Goal: Transaction & Acquisition: Purchase product/service

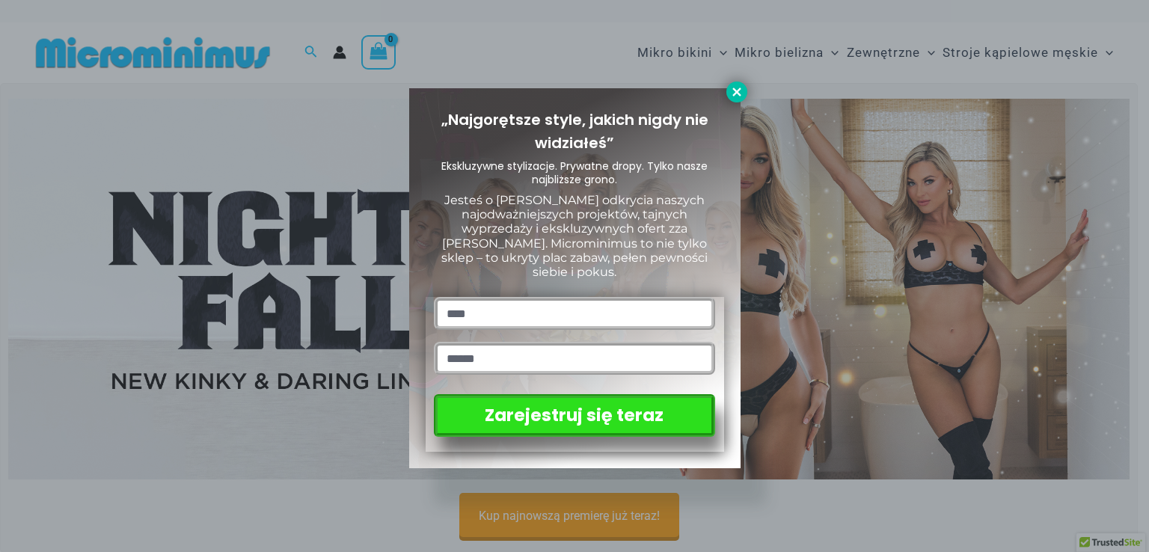
click at [733, 88] on icon at bounding box center [736, 92] width 8 height 8
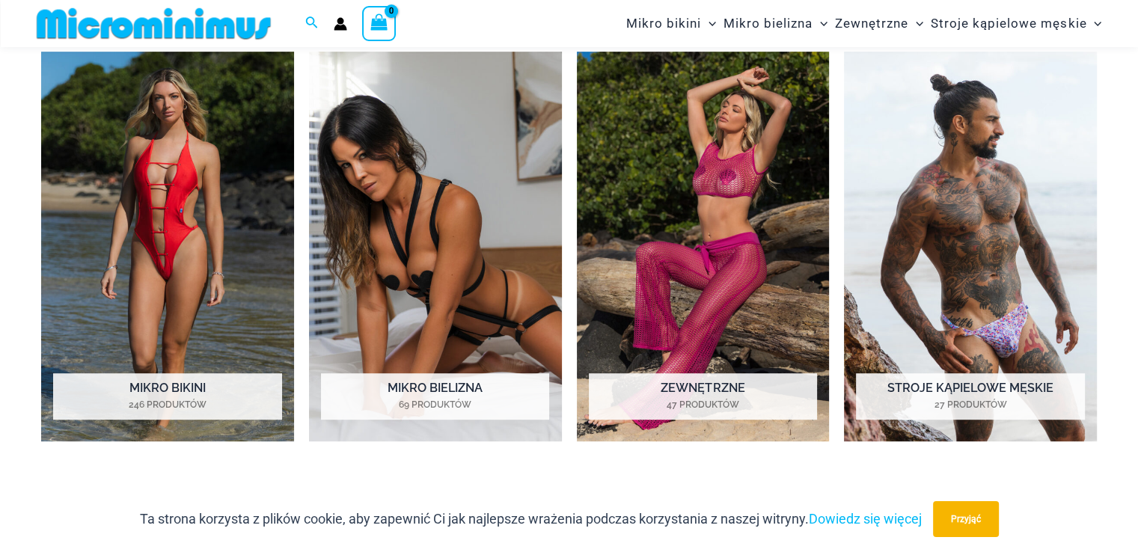
scroll to position [688, 0]
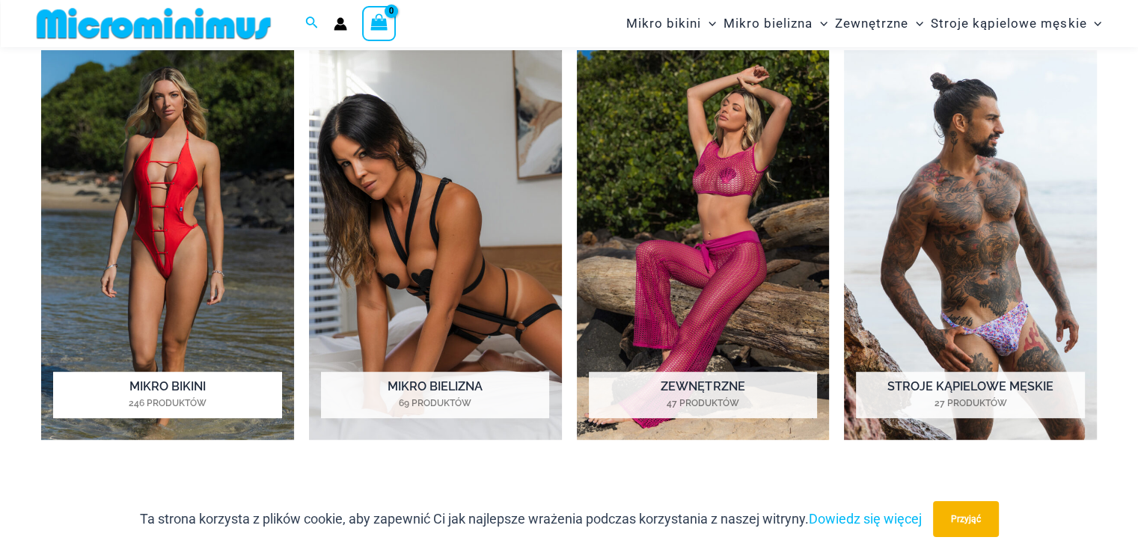
click at [169, 144] on img "Odwiedź kategorię produktów Mikrobikini" at bounding box center [167, 245] width 253 height 390
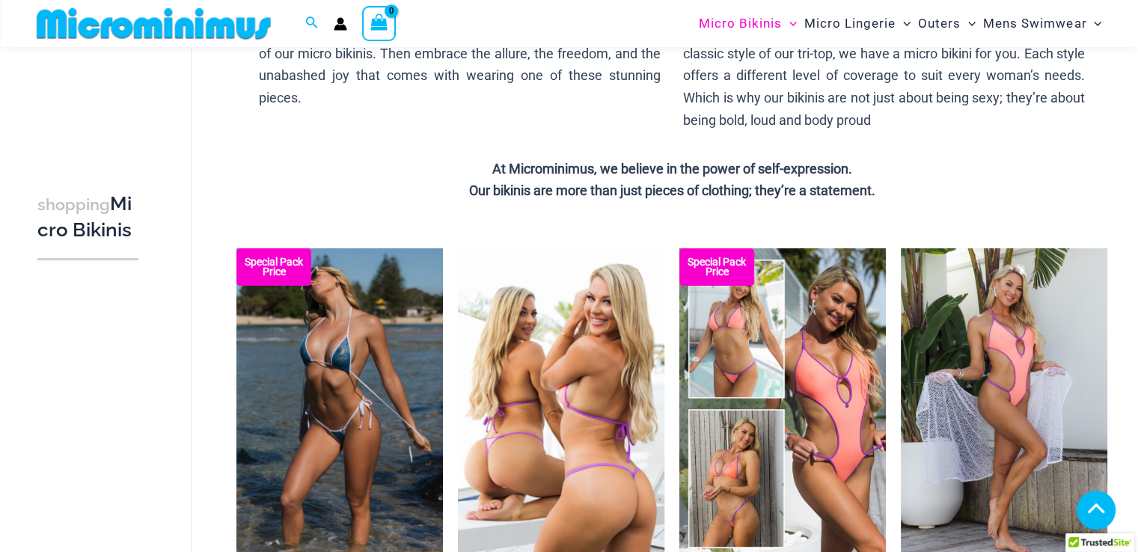
scroll to position [389, 0]
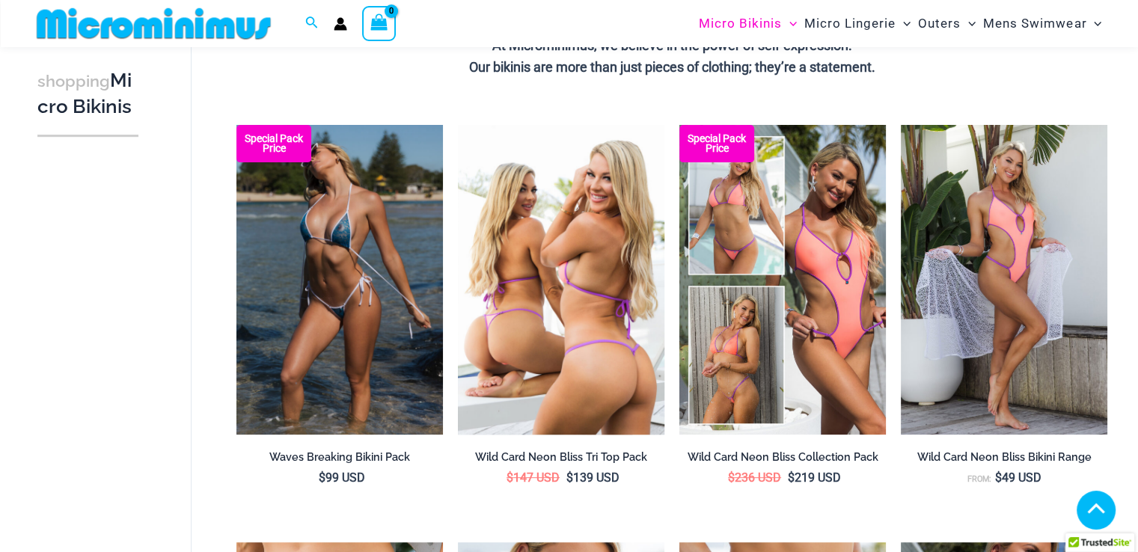
click at [554, 260] on img at bounding box center [561, 280] width 206 height 310
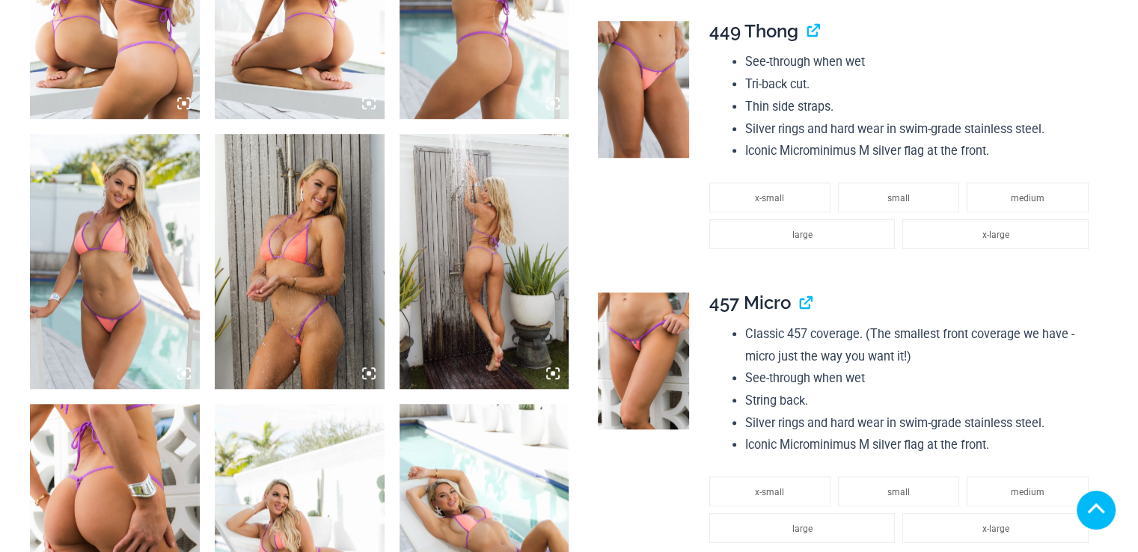
scroll to position [1287, 0]
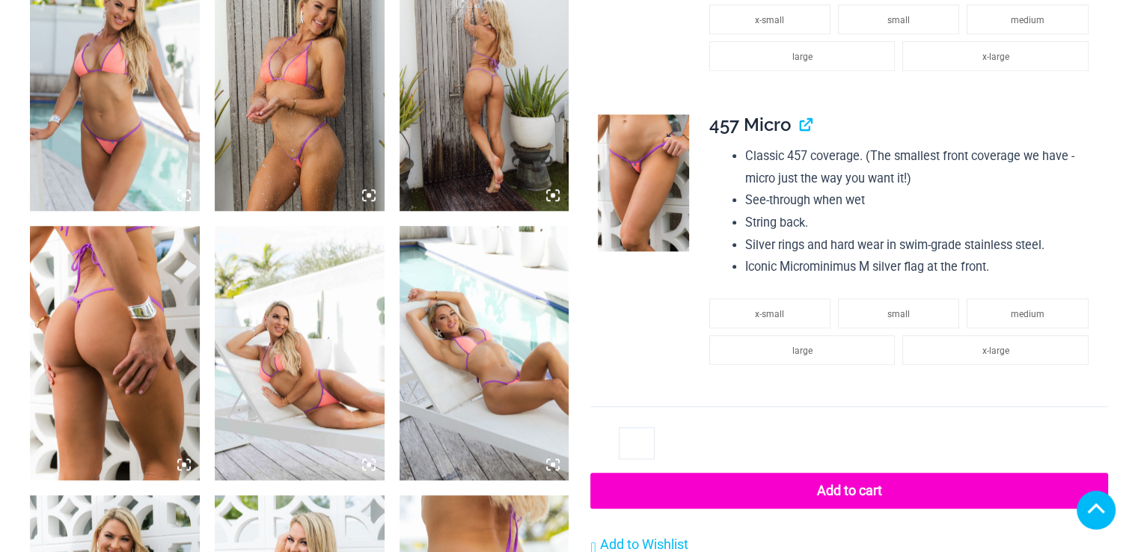
click at [644, 153] on img at bounding box center [643, 182] width 91 height 137
click at [631, 152] on img at bounding box center [643, 182] width 91 height 137
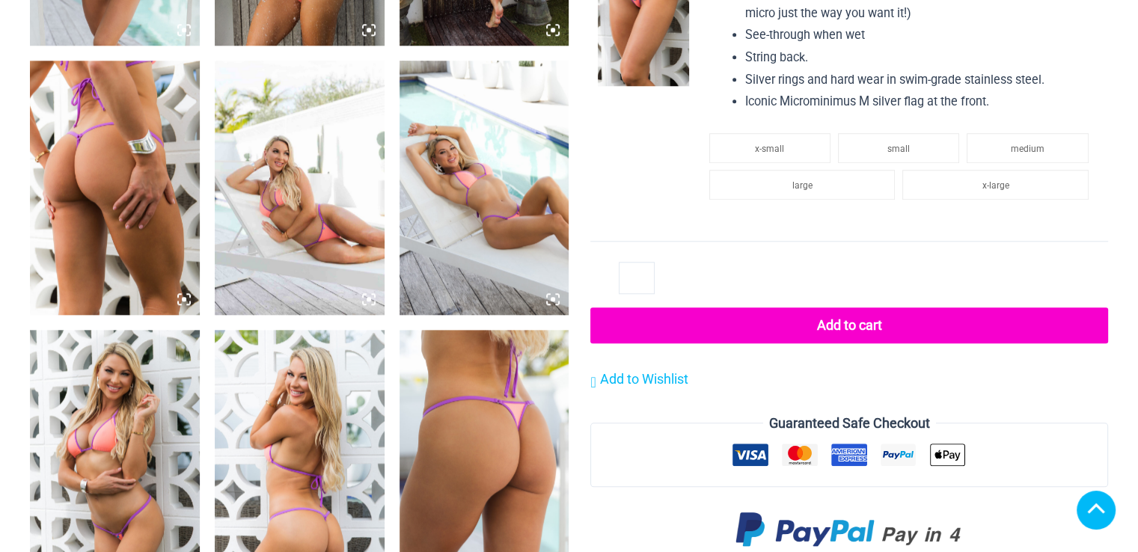
scroll to position [1466, 0]
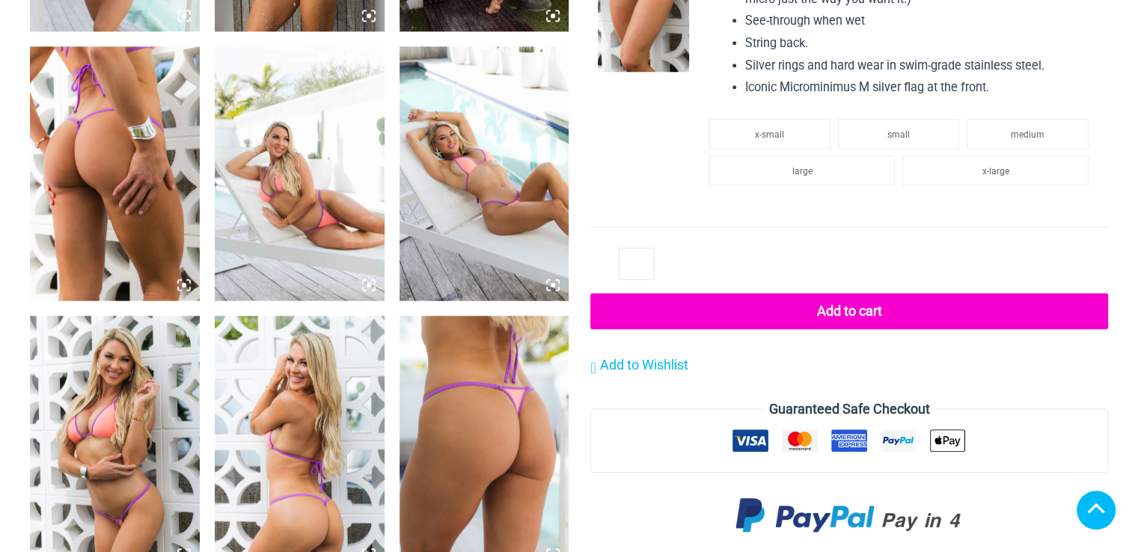
click at [637, 45] on img at bounding box center [643, 3] width 91 height 137
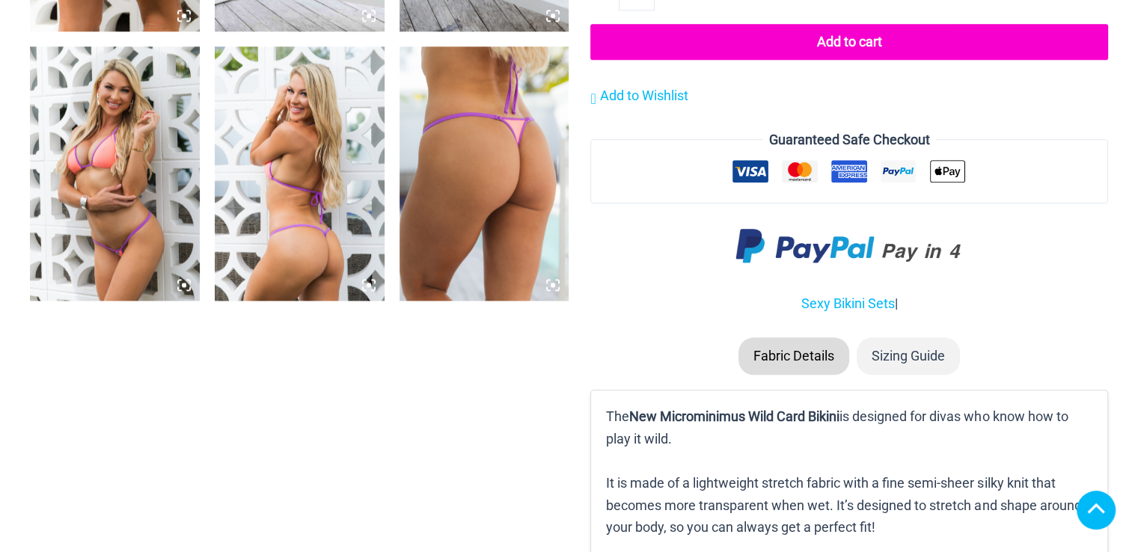
scroll to position [1766, 0]
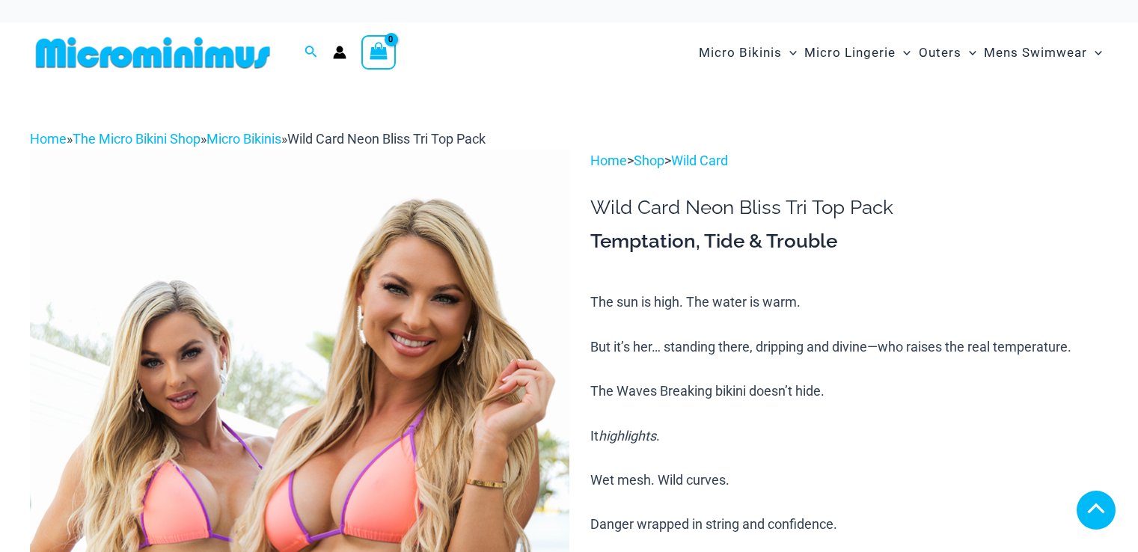
scroll to position [1748, 0]
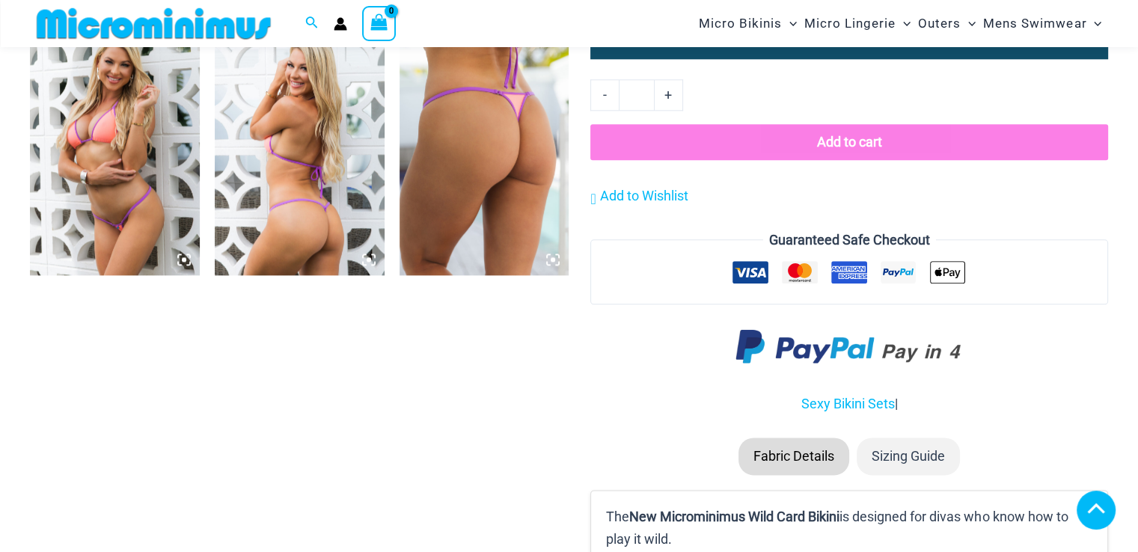
click at [102, 157] on img at bounding box center [115, 148] width 170 height 254
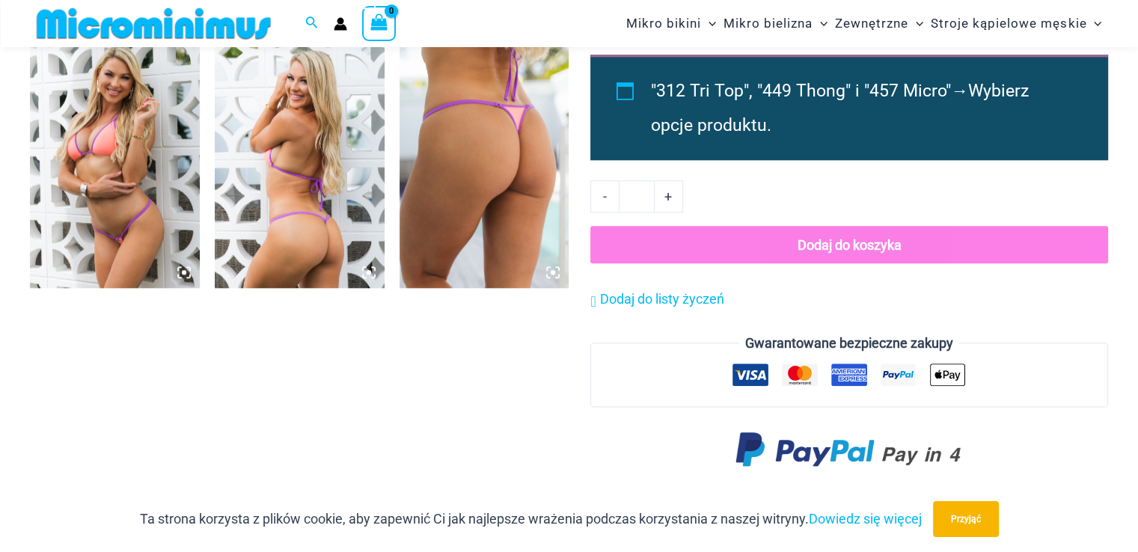
scroll to position [1766, 0]
